Goal: Find contact information: Obtain details needed to contact an individual or organization

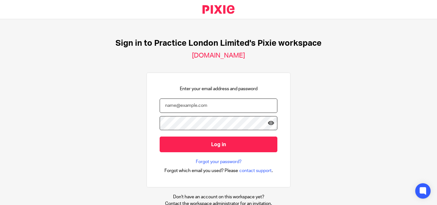
click at [192, 102] on input "email" at bounding box center [219, 105] width 118 height 14
paste input "siddarth@wearepractice.com"
type input "siddarth@wearepractice.com"
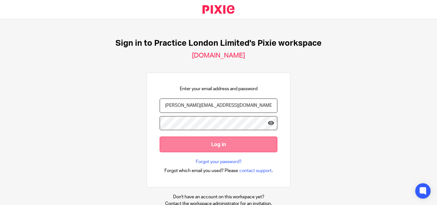
click at [208, 146] on input "Log in" at bounding box center [219, 144] width 118 height 16
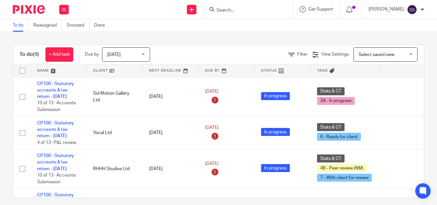
click at [224, 13] on input "Search" at bounding box center [245, 11] width 58 height 6
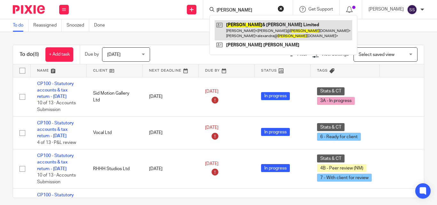
type input "Bosse"
click at [257, 32] on link at bounding box center [282, 30] width 137 height 20
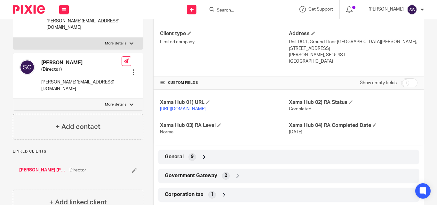
scroll to position [160, 0]
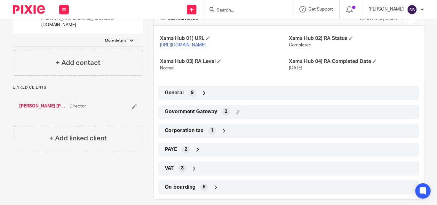
click at [235, 110] on icon at bounding box center [237, 112] width 6 height 6
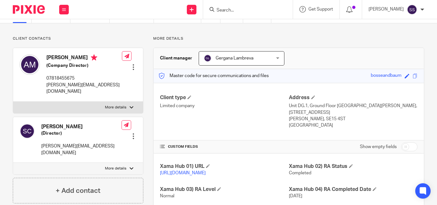
scroll to position [0, 0]
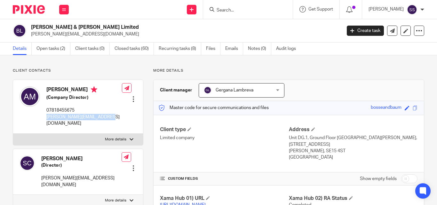
drag, startPoint x: 46, startPoint y: 123, endPoint x: 113, endPoint y: 124, distance: 67.1
click at [113, 124] on p "alexandra@bosseandbaum.com" at bounding box center [83, 120] width 75 height 13
copy p "alexandra@bosseandbaum.com"
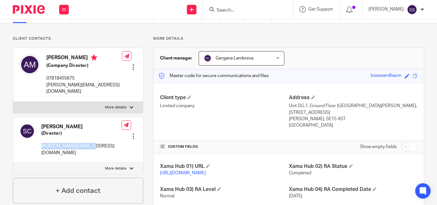
drag, startPoint x: 40, startPoint y: 145, endPoint x: 94, endPoint y: 147, distance: 53.7
click at [94, 147] on div "Svetlana Churchill (Director) lana@bosseandbaum.com" at bounding box center [70, 139] width 102 height 39
copy p "lana@bosseandbaum.com"
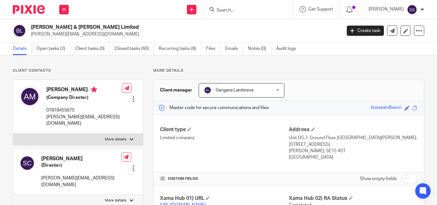
click at [237, 12] on input "Search" at bounding box center [245, 11] width 58 height 6
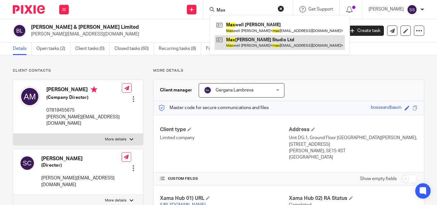
type input "Max"
click at [261, 43] on link at bounding box center [279, 42] width 130 height 15
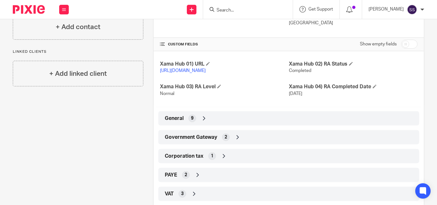
scroll to position [160, 0]
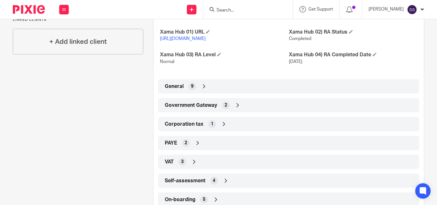
click at [234, 108] on icon at bounding box center [237, 105] width 6 height 6
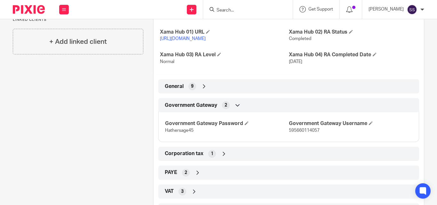
click at [296, 133] on span "595660114057" at bounding box center [304, 130] width 31 height 4
copy span "595660114057"
click at [179, 133] on span "Hathersage45" at bounding box center [179, 130] width 28 height 4
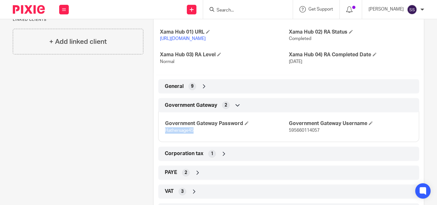
copy span "Hathersage45"
